Goal: Task Accomplishment & Management: Manage account settings

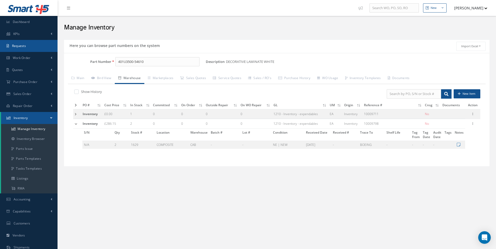
click at [29, 50] on link "Requests" at bounding box center [29, 46] width 58 height 12
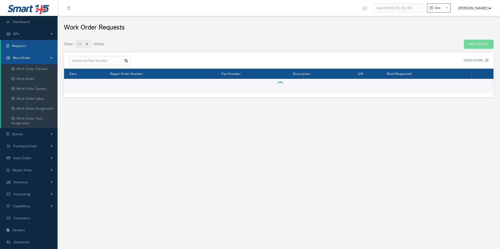
select select "25"
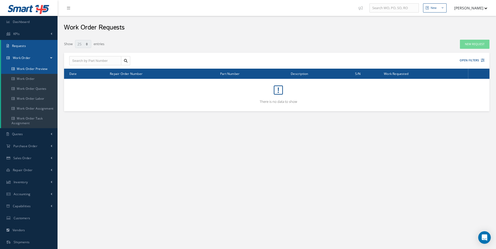
click at [28, 74] on link "Work Order Preview" at bounding box center [29, 69] width 56 height 10
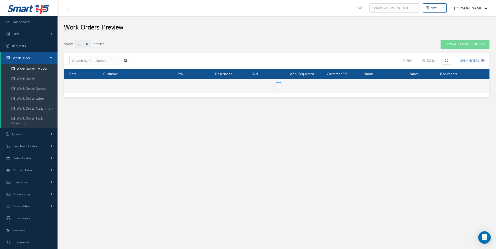
select select "25"
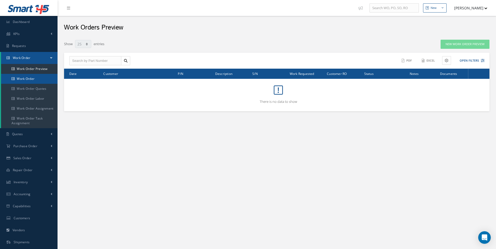
click at [14, 76] on link "Work Order" at bounding box center [29, 79] width 56 height 10
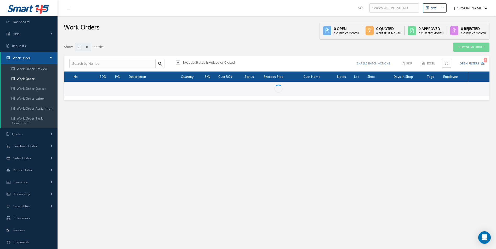
select select "25"
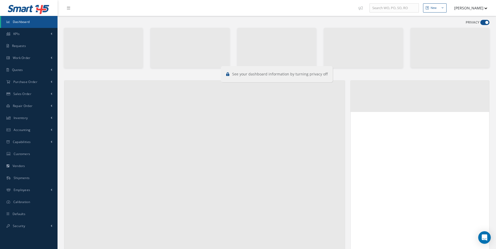
click at [480, 21] on span at bounding box center [484, 22] width 9 height 5
click at [480, 24] on input "checkbox" at bounding box center [480, 24] width 0 height 0
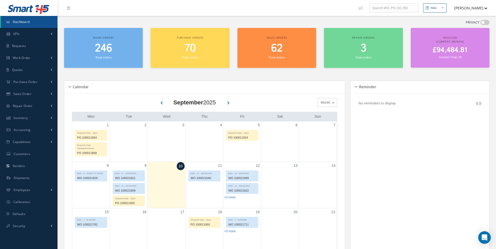
click at [481, 21] on span at bounding box center [484, 22] width 9 height 5
click at [480, 24] on input "checkbox" at bounding box center [480, 24] width 0 height 0
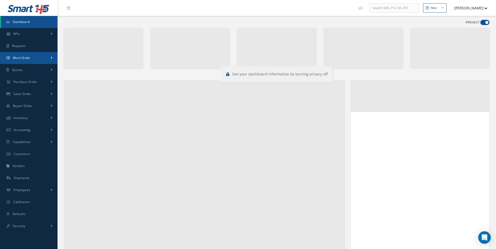
click at [26, 53] on link "Work Order" at bounding box center [29, 58] width 58 height 12
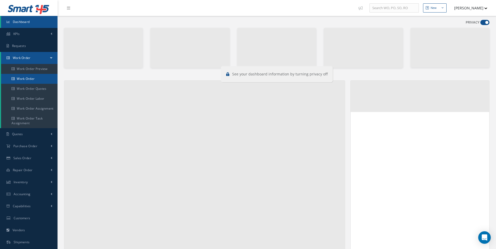
click at [18, 79] on link "Work Order" at bounding box center [29, 79] width 56 height 10
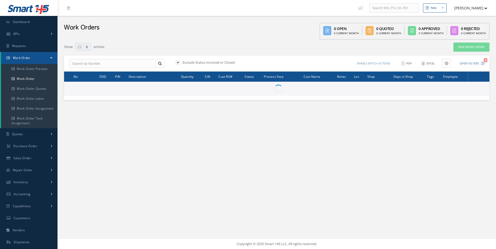
select select "25"
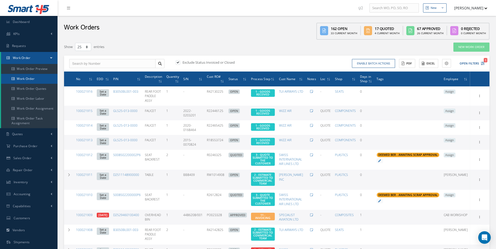
click at [31, 74] on link "Work Order" at bounding box center [29, 79] width 56 height 10
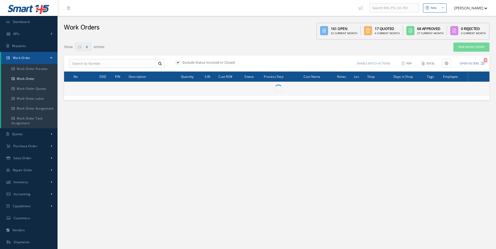
select select "25"
type input "All Work Request"
type input "All Work Performed"
type input "All Status"
type input "WO Part Status"
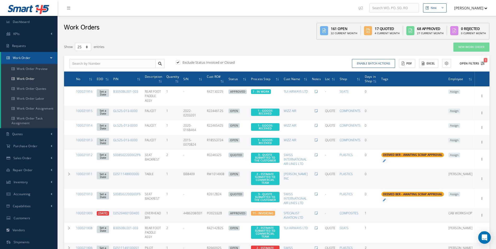
click at [481, 66] on button "Open Filters 1" at bounding box center [470, 63] width 30 height 9
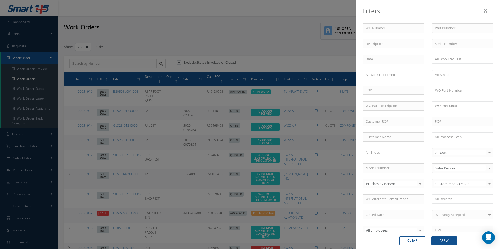
click at [455, 129] on div "WO Number Part Number Description Serial Number - BER CERTIFICATION FILE ONLY D…" at bounding box center [428, 179] width 139 height 310
click at [458, 139] on input "text" at bounding box center [451, 137] width 33 height 7
click at [450, 241] on button "Apply" at bounding box center [443, 241] width 25 height 8
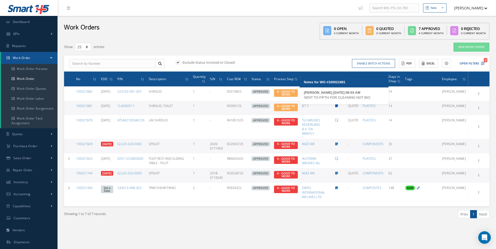
click at [338, 105] on icon at bounding box center [336, 106] width 3 height 3
type textarea "SENT TO FIFTH FOR CLEANING NOT BIO -- Timothy Boston 08/27/2025 08:03AM"
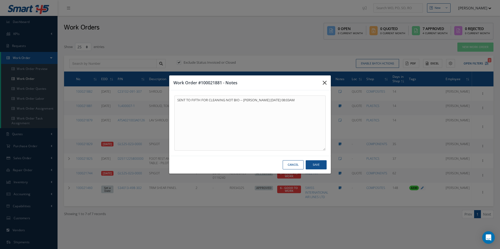
click at [323, 82] on icon "button" at bounding box center [325, 83] width 4 height 6
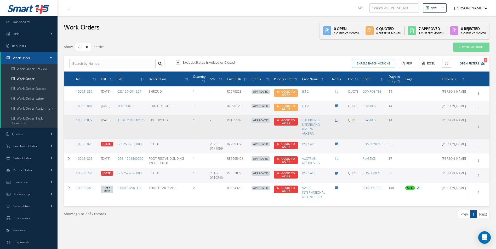
click at [338, 121] on icon at bounding box center [336, 120] width 3 height 3
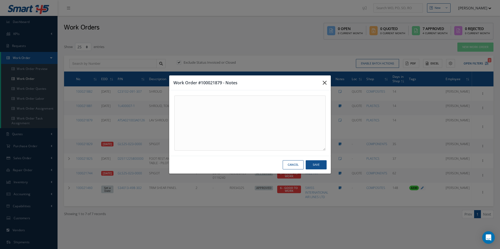
click at [325, 83] on icon "button" at bounding box center [325, 83] width 4 height 6
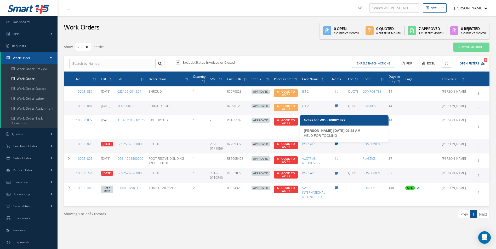
click at [338, 145] on icon at bounding box center [336, 144] width 3 height 3
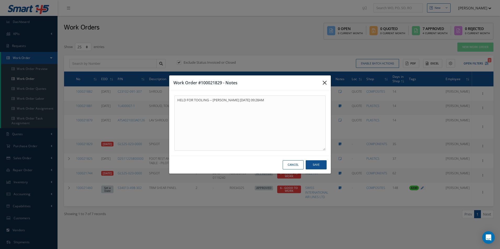
click at [324, 86] on icon "button" at bounding box center [325, 83] width 4 height 6
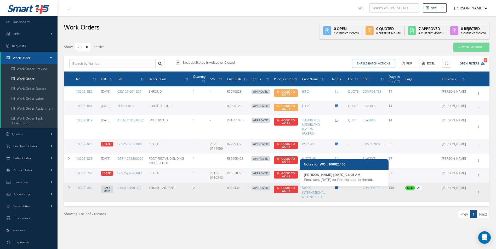
click at [338, 190] on icon at bounding box center [336, 188] width 3 height 3
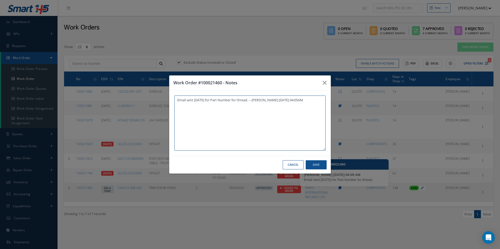
type textarea "Email sent 18-08-2025 for Part Number for thread. -- Paul Colbert 08/20/2025 04…"
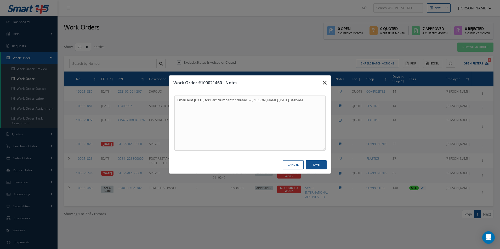
click at [324, 81] on icon "button" at bounding box center [325, 83] width 4 height 6
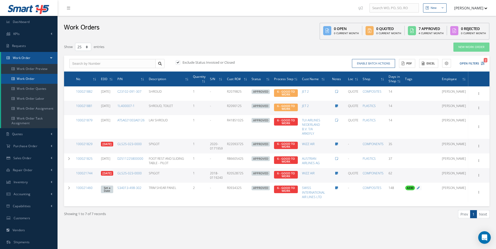
click at [25, 77] on link "Work Order" at bounding box center [29, 79] width 56 height 10
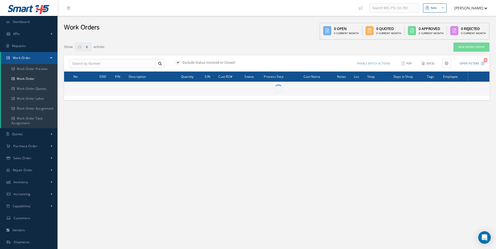
select select "25"
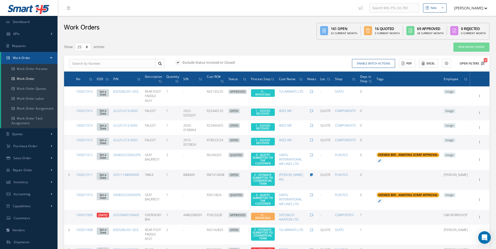
click at [483, 65] on icon "1" at bounding box center [483, 64] width 4 height 4
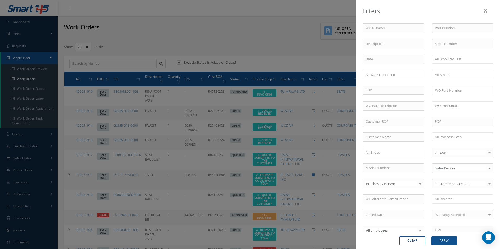
click at [459, 142] on div "WO Number Part Number Description Serial Number - BER CERTIFICATION FILE ONLY D…" at bounding box center [428, 179] width 139 height 310
click at [458, 139] on input "text" at bounding box center [451, 137] width 33 height 7
click at [445, 242] on button "Apply" at bounding box center [443, 241] width 25 height 8
